Goal: Check status: Check status

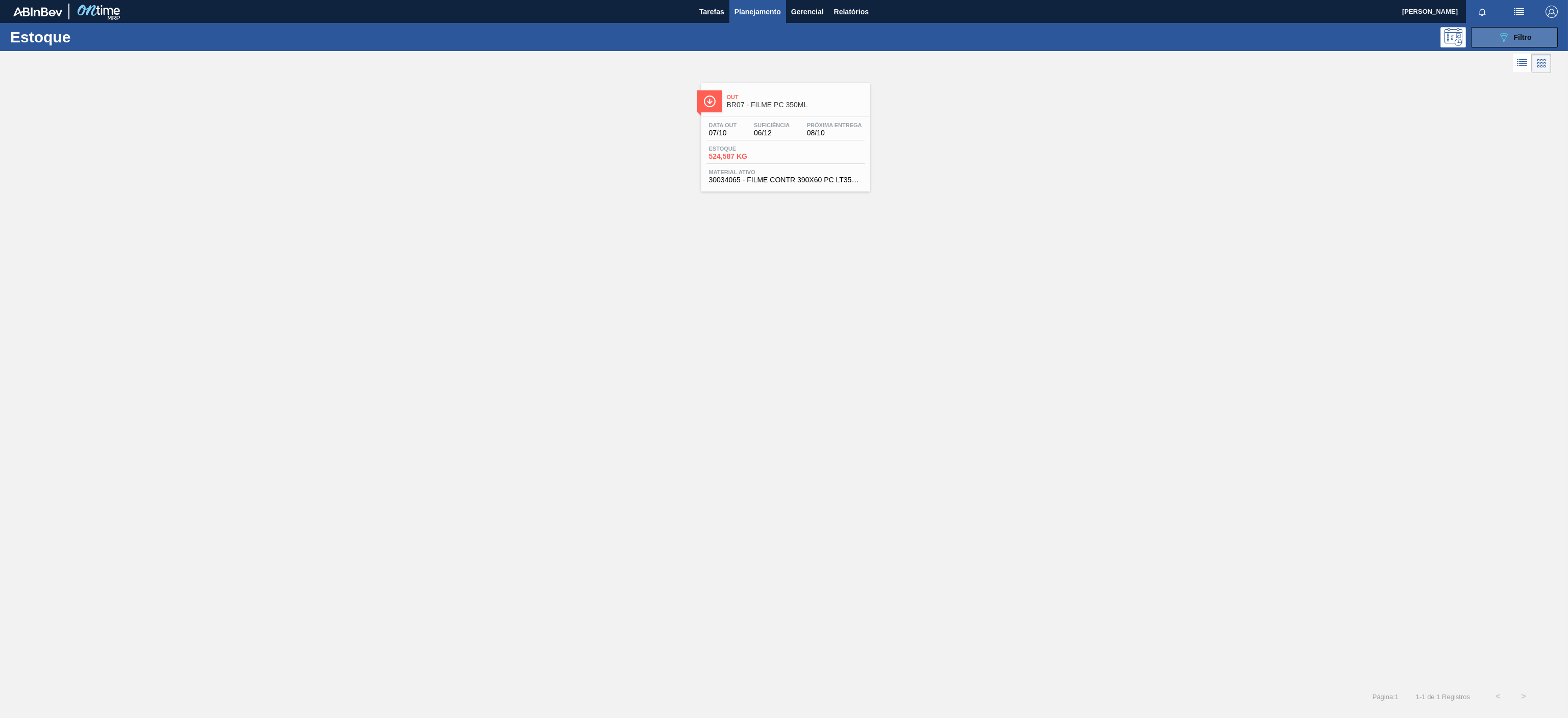
click at [1505, 38] on icon "089F7B8B-B2A5-4AFE-B5C0-19BA573D28AC" at bounding box center [1503, 37] width 12 height 12
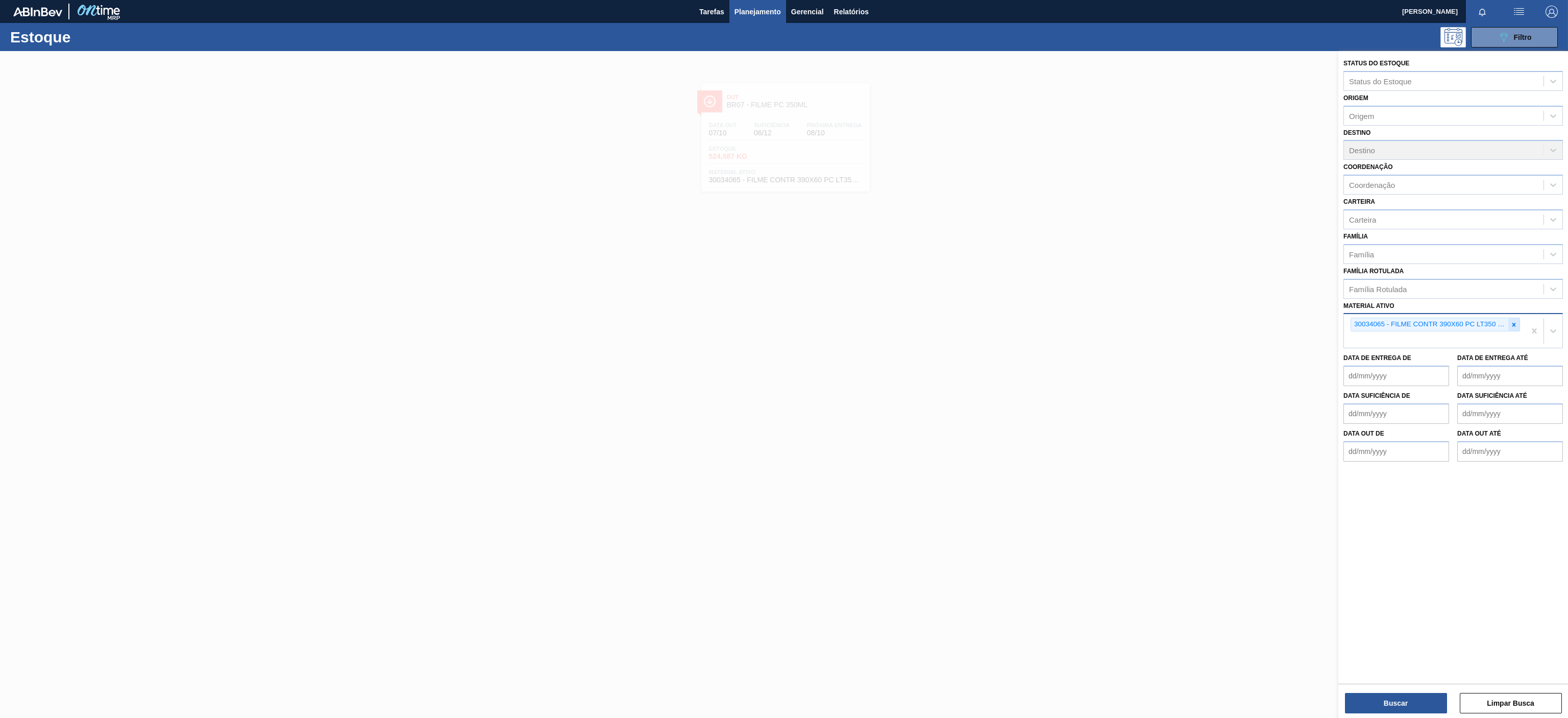
click at [1512, 331] on div at bounding box center [1514, 325] width 11 height 13
paste ativo "30034389"
type ativo "30034389"
click at [1423, 351] on div "30034389 - ENZIMA LUMISTA GOLD NOVONESIS 25KG" at bounding box center [1453, 348] width 219 height 19
click at [1386, 709] on button "Buscar" at bounding box center [1396, 703] width 102 height 21
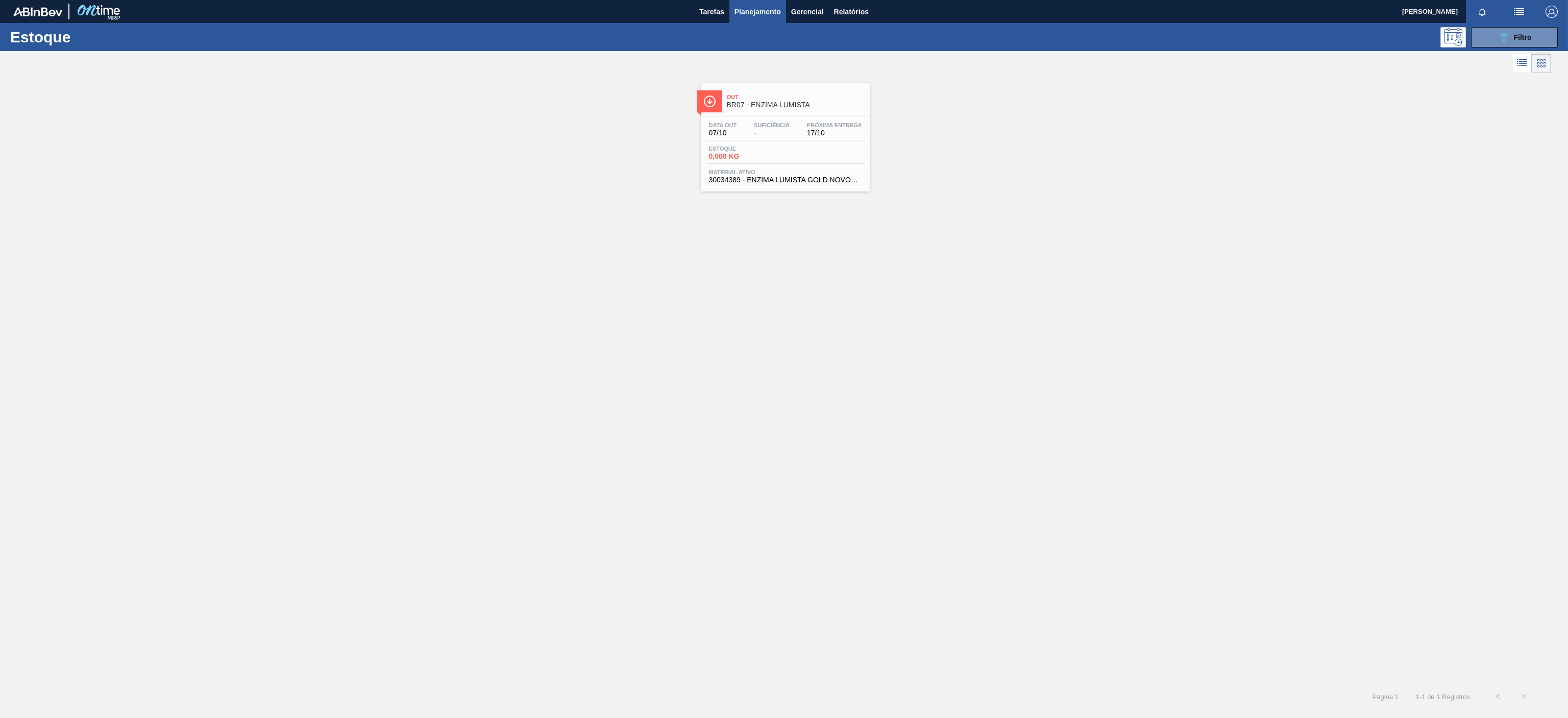
click at [792, 124] on div "Data [DATE] Suficiência - Próxima Entrega 17/10 Estoque 0,000 KG Material ativo…" at bounding box center [786, 151] width 169 height 69
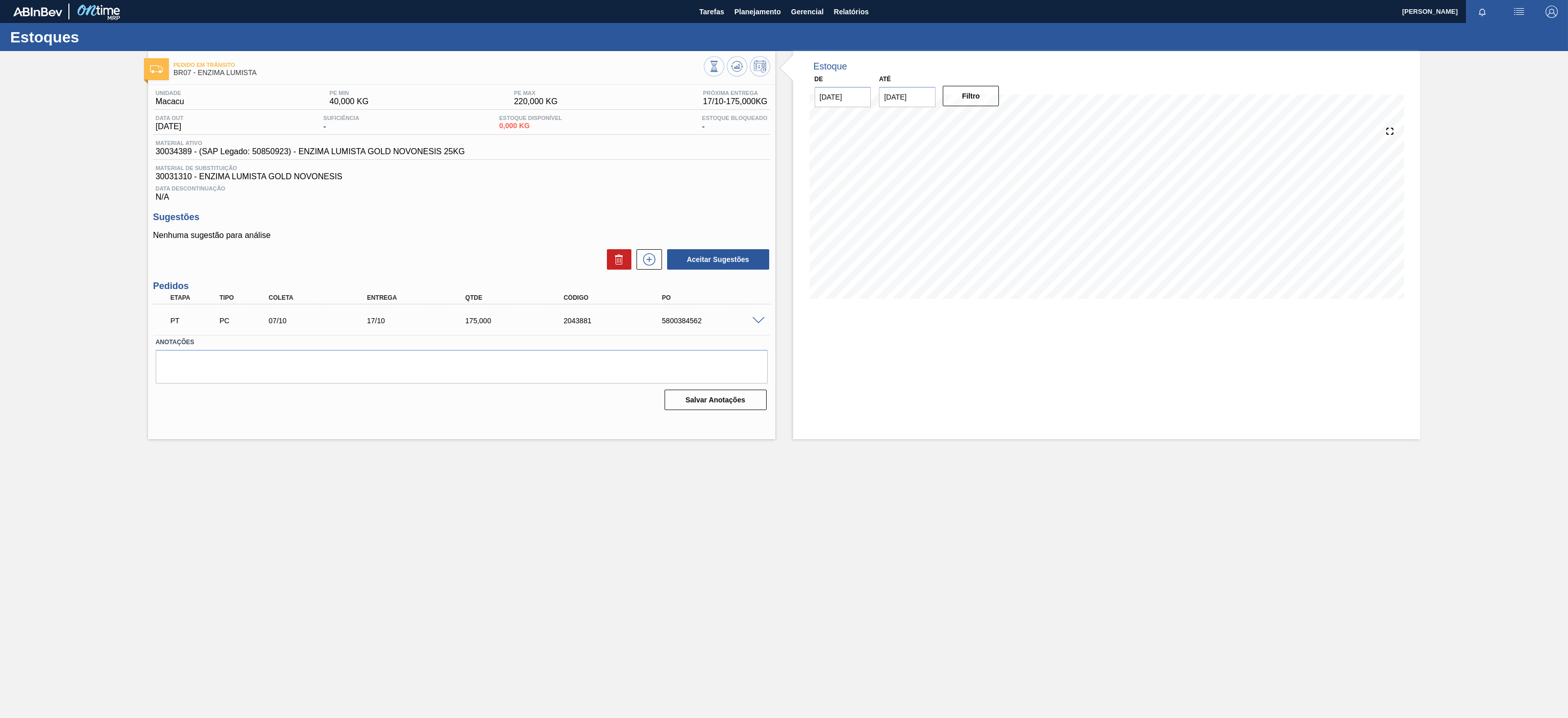
click at [625, 336] on label "Anotações" at bounding box center [462, 342] width 612 height 15
drag, startPoint x: 525, startPoint y: 486, endPoint x: 515, endPoint y: 495, distance: 13.5
click at [518, 490] on main "Tarefas Planejamento Gerencial Relatórios [PERSON_NAME] Marcar todas como lido …" at bounding box center [784, 359] width 1568 height 718
